Goal: Check status

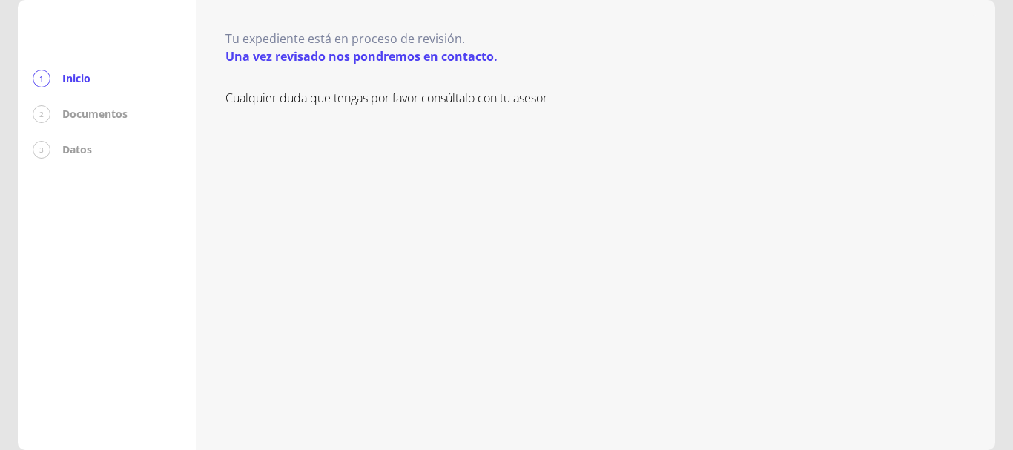
click at [381, 57] on p "Una vez revisado nos pondremos en contacto." at bounding box center [361, 56] width 272 height 18
click at [111, 117] on p "Documentos" at bounding box center [94, 114] width 65 height 15
